Goal: Information Seeking & Learning: Learn about a topic

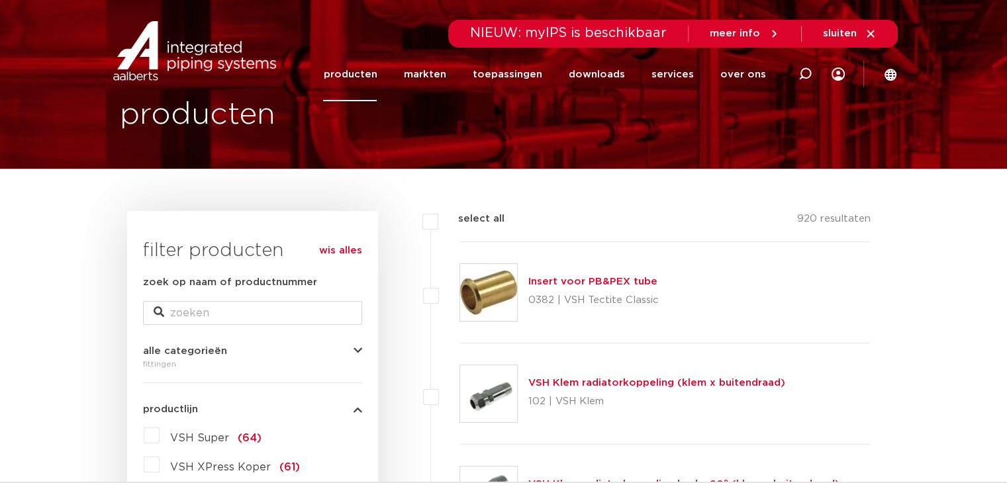
scroll to position [132, 0]
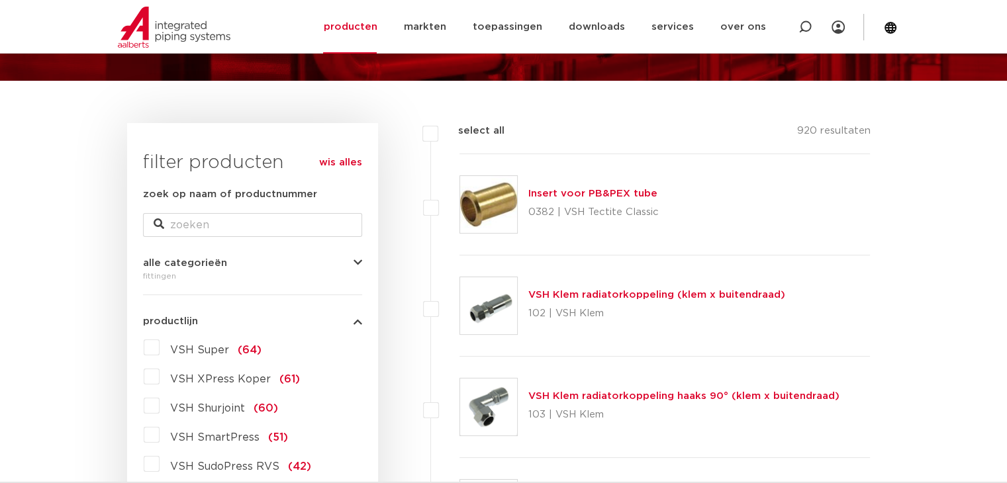
click at [228, 379] on span "VSH XPress Koper" at bounding box center [220, 379] width 101 height 11
click at [0, 0] on input "VSH XPress Koper (61)" at bounding box center [0, 0] width 0 height 0
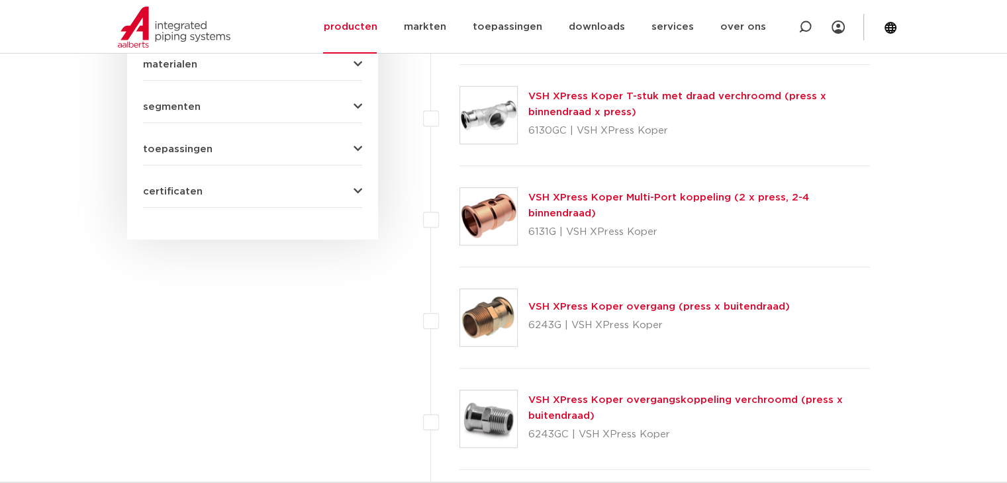
scroll to position [926, 0]
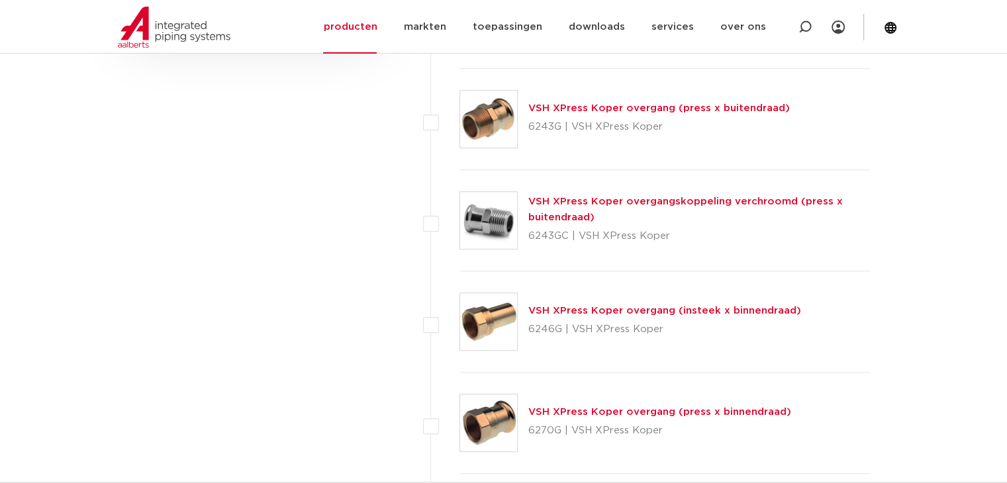
click at [646, 309] on link "VSH XPress Koper overgang (insteek x binnendraad)" at bounding box center [664, 311] width 273 height 10
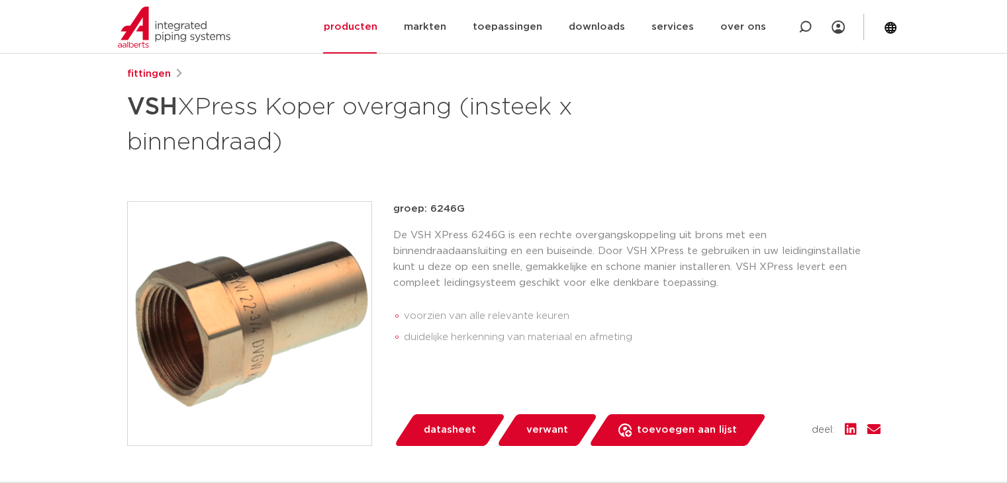
scroll to position [199, 0]
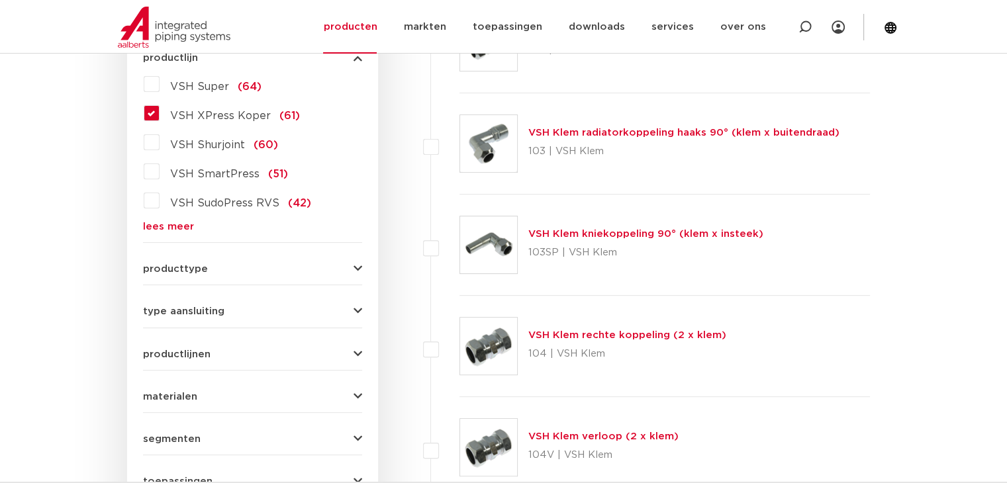
scroll to position [331, 0]
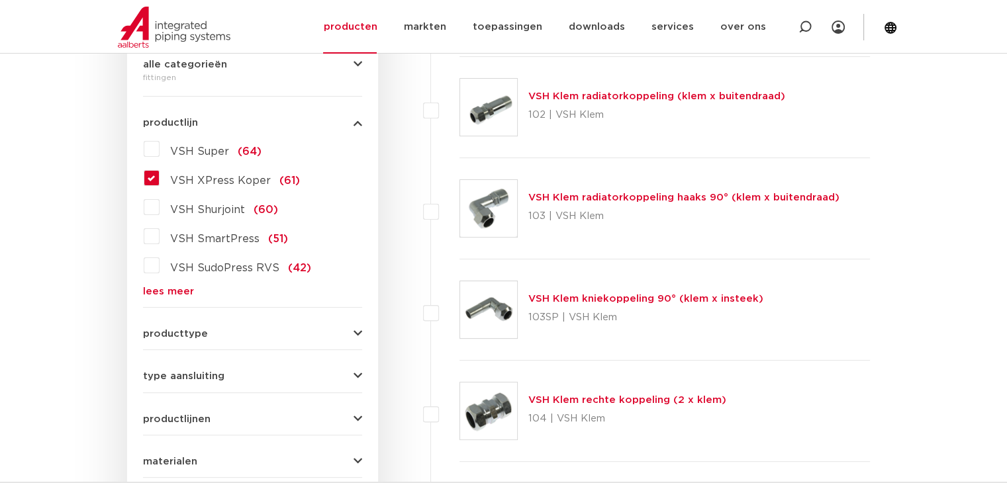
click at [212, 175] on span "VSH XPress Koper" at bounding box center [220, 180] width 101 height 11
click at [0, 0] on input "VSH XPress Koper (61)" at bounding box center [0, 0] width 0 height 0
click at [172, 182] on span "VSH XPress Koper" at bounding box center [220, 180] width 101 height 11
click at [0, 0] on input "VSH XPress Koper (61)" at bounding box center [0, 0] width 0 height 0
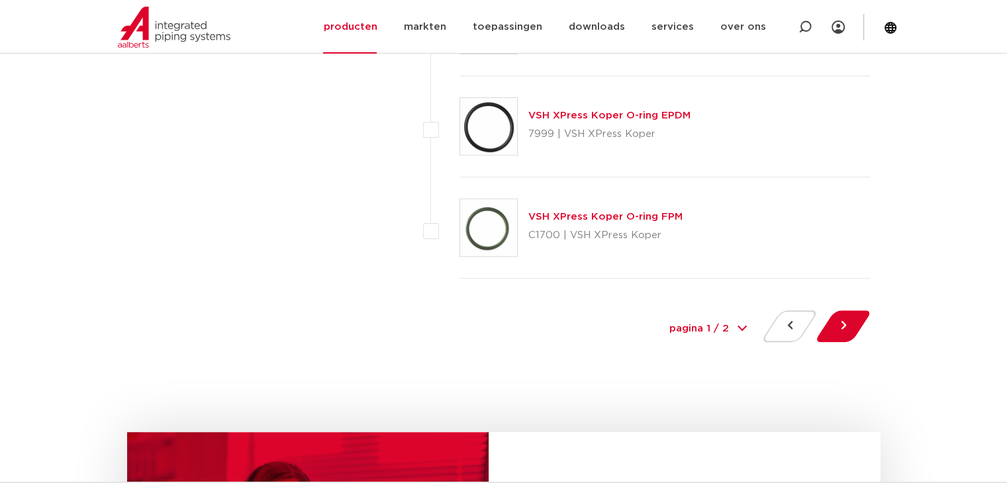
scroll to position [6088, 0]
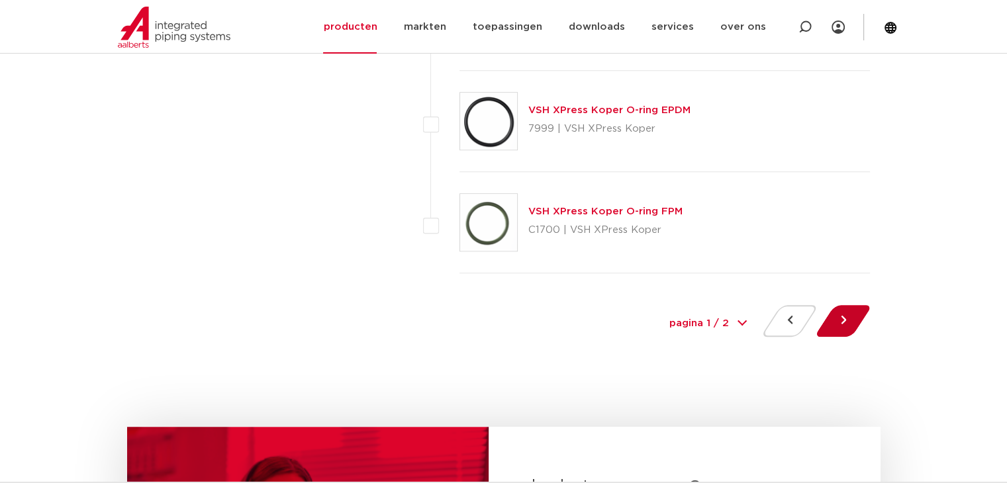
click at [846, 315] on button at bounding box center [843, 321] width 38 height 32
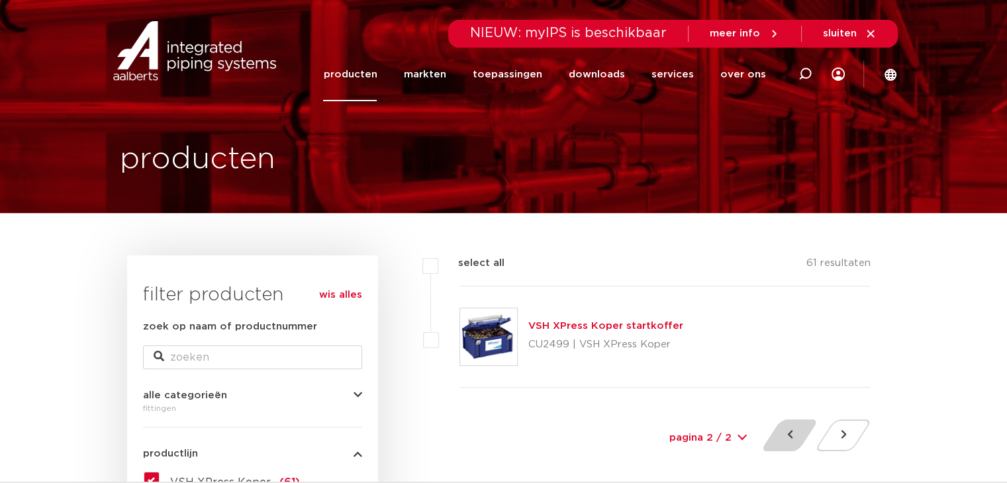
click at [797, 438] on button at bounding box center [789, 436] width 38 height 32
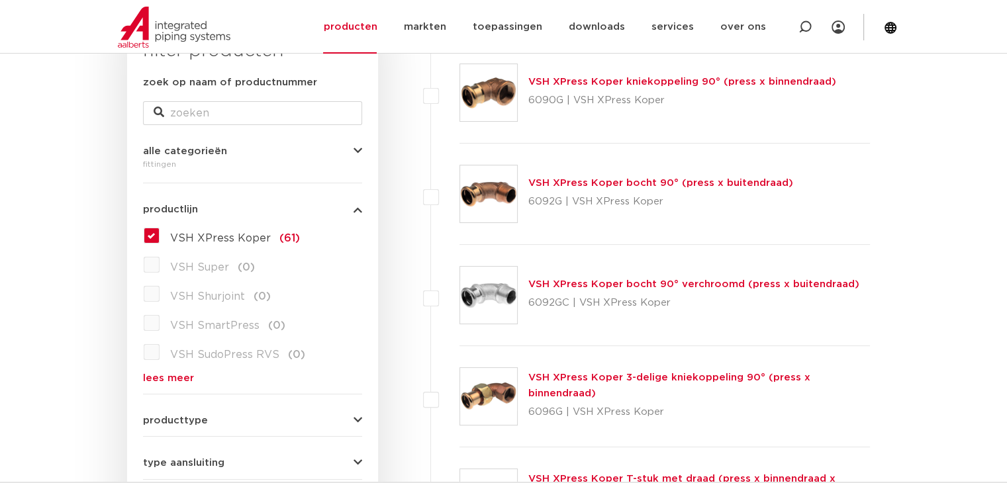
scroll to position [199, 0]
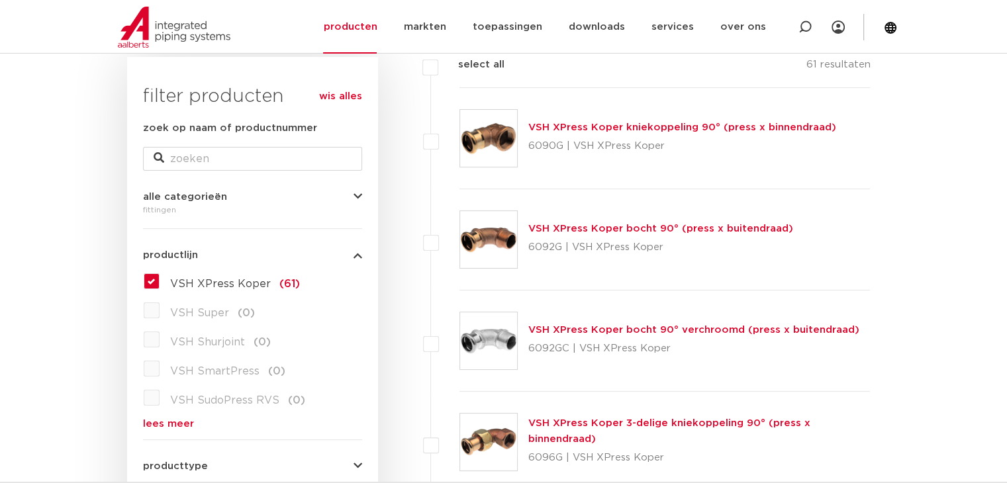
click at [159, 280] on label "VSH XPress Koper (61)" at bounding box center [229, 281] width 140 height 21
click at [0, 0] on input "VSH XPress Koper (61)" at bounding box center [0, 0] width 0 height 0
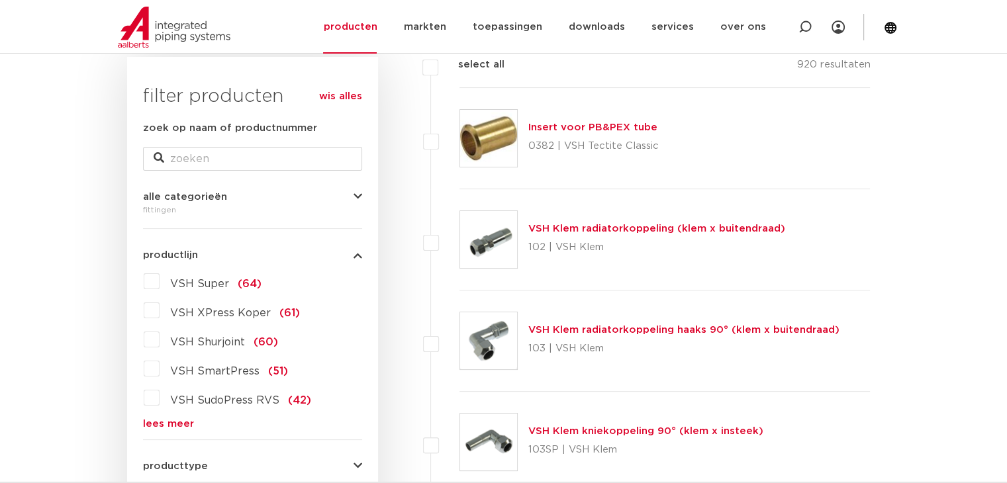
click at [191, 424] on link "lees meer" at bounding box center [252, 424] width 219 height 10
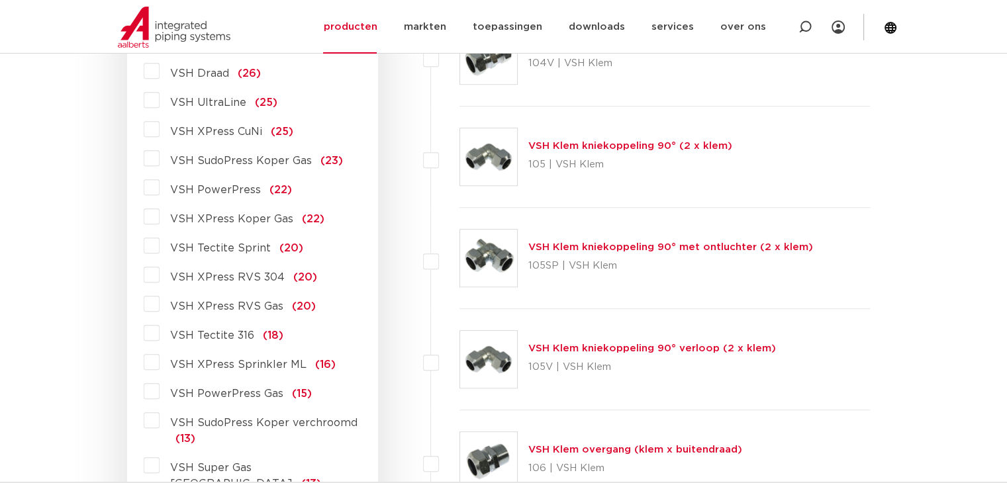
scroll to position [794, 0]
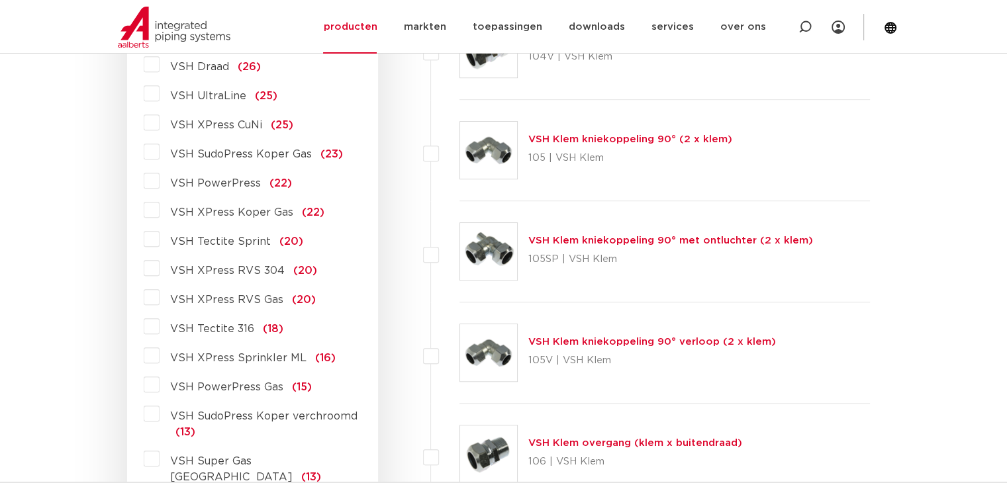
click at [159, 271] on label "VSH XPress RVS 304 (20)" at bounding box center [237, 267] width 157 height 21
click at [0, 0] on input "VSH XPress RVS 304 (20)" at bounding box center [0, 0] width 0 height 0
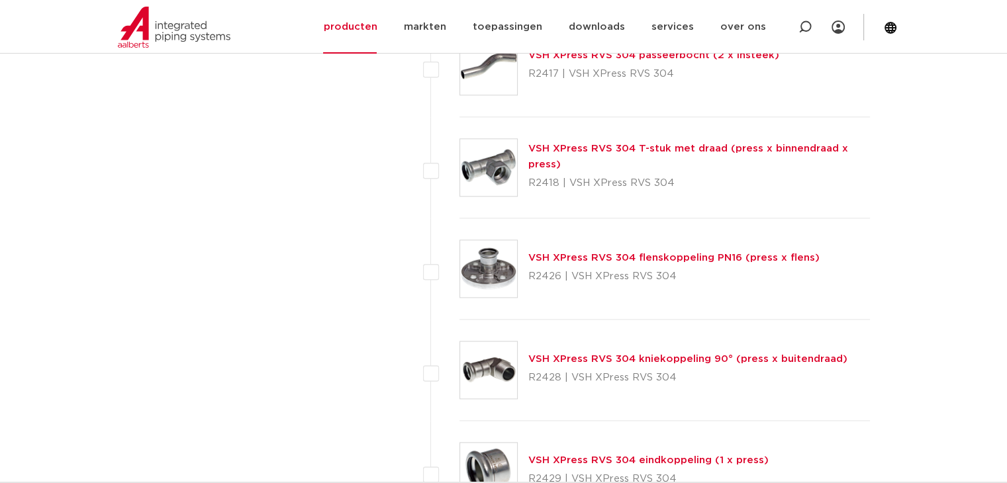
scroll to position [1588, 0]
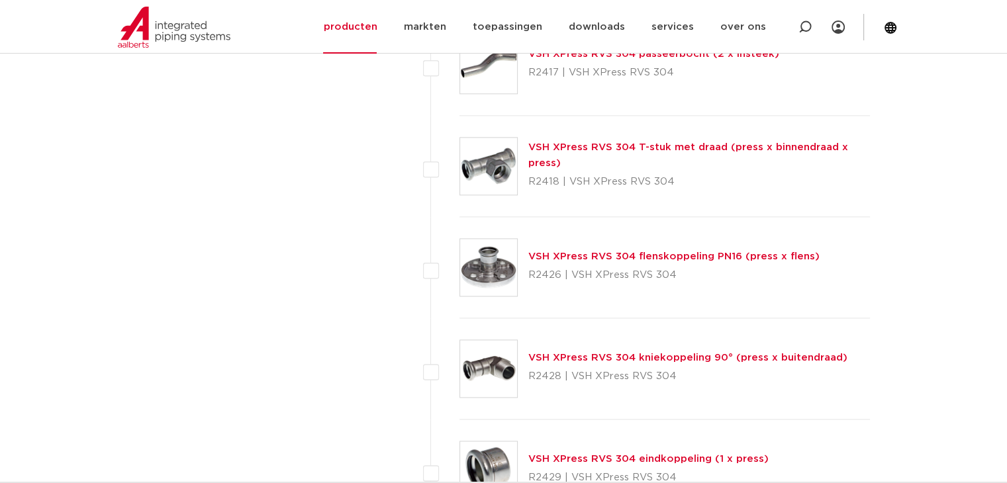
click at [647, 252] on link "VSH XPress RVS 304 flenskoppeling PN16 (press x flens)" at bounding box center [673, 256] width 291 height 10
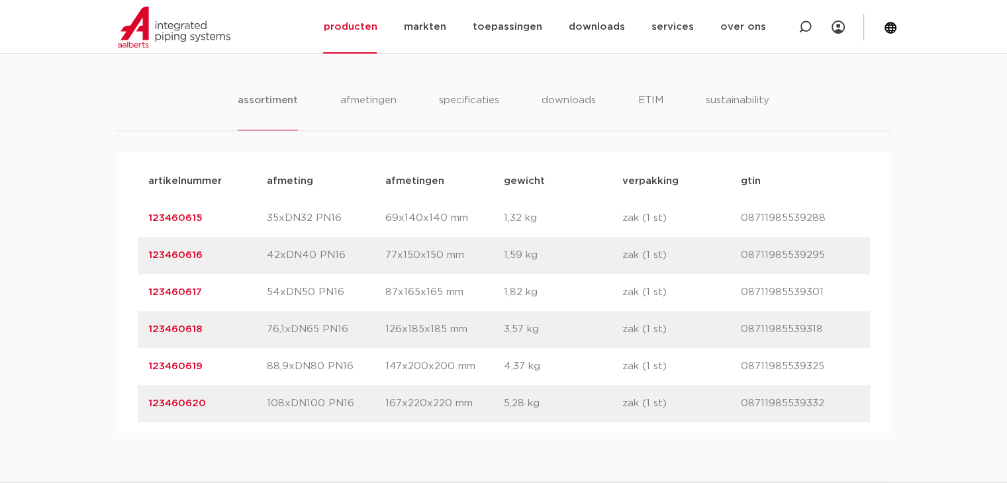
scroll to position [860, 0]
